Goal: Navigation & Orientation: Find specific page/section

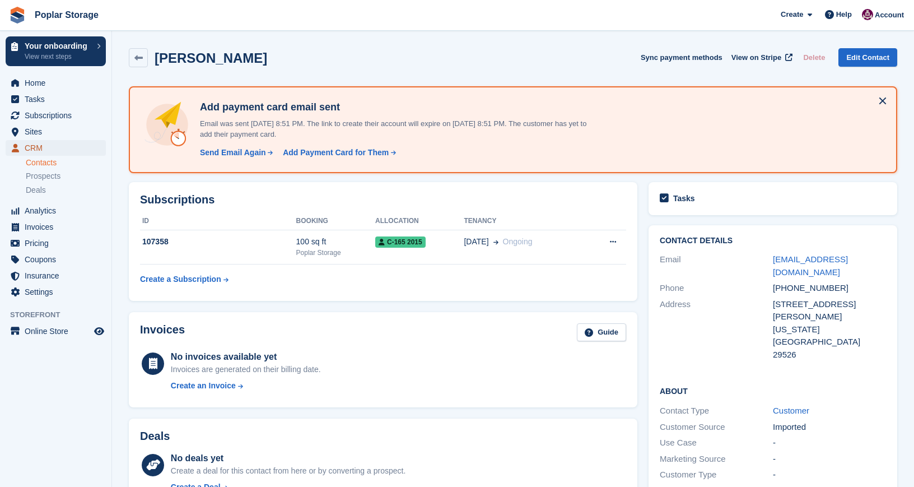
click at [41, 152] on span "CRM" at bounding box center [58, 148] width 67 height 16
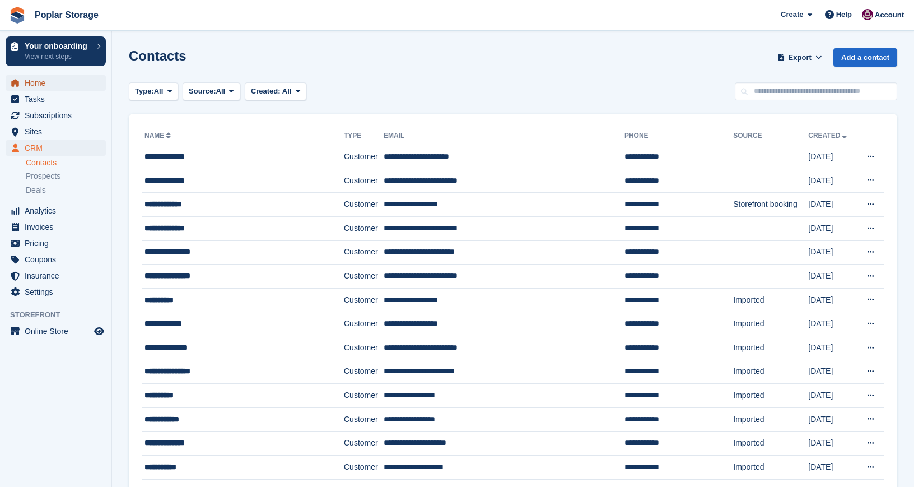
click at [38, 81] on span "Home" at bounding box center [58, 83] width 67 height 16
